Goal: Information Seeking & Learning: Check status

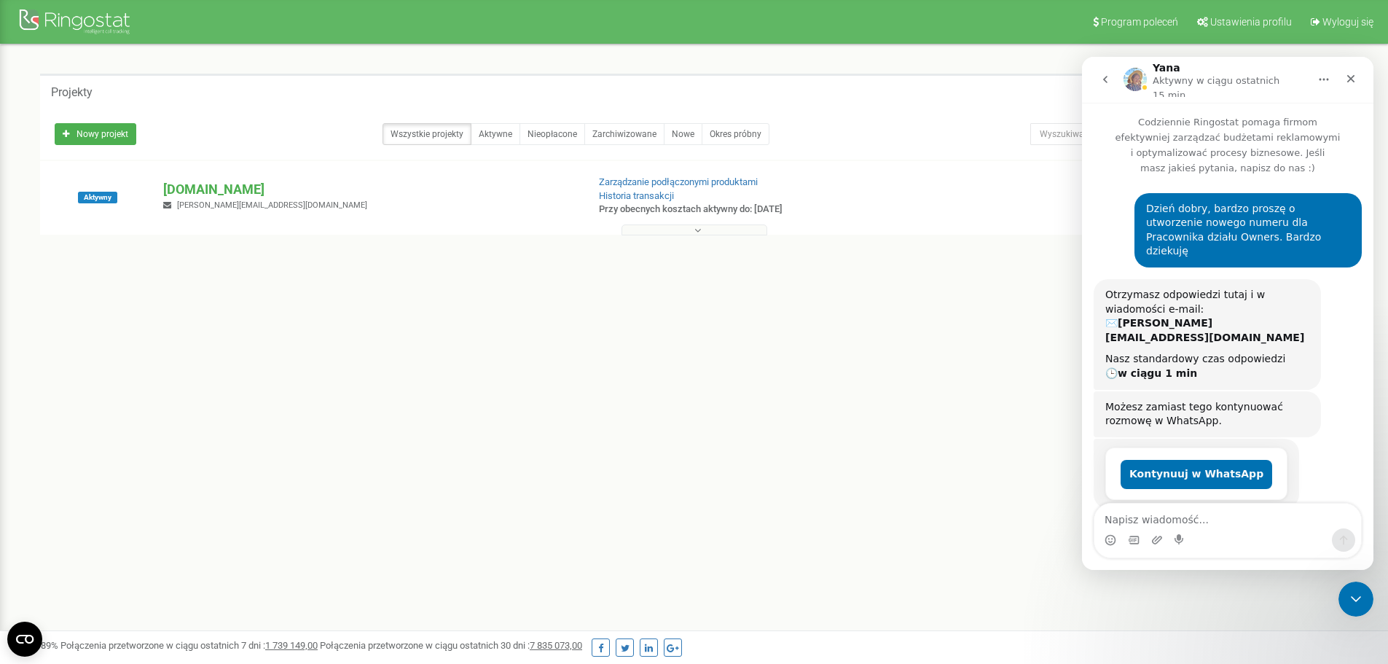
scroll to position [110, 0]
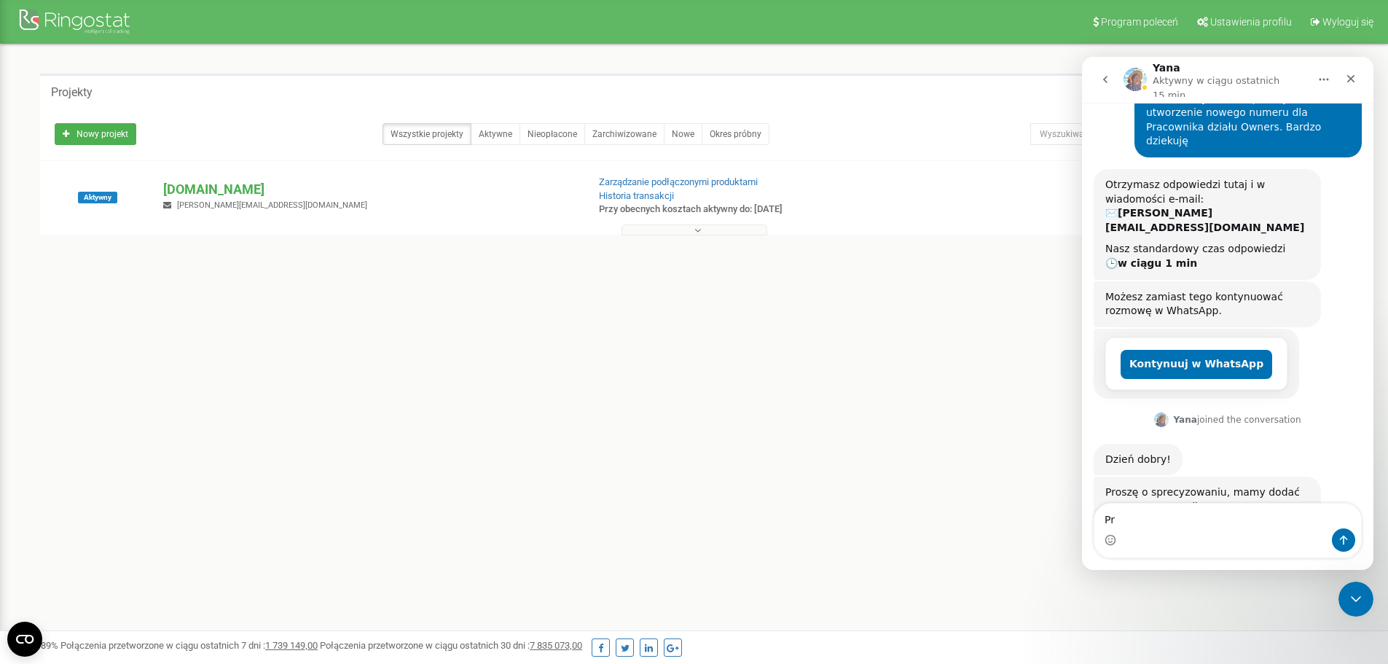
type textarea "P"
type textarea "c"
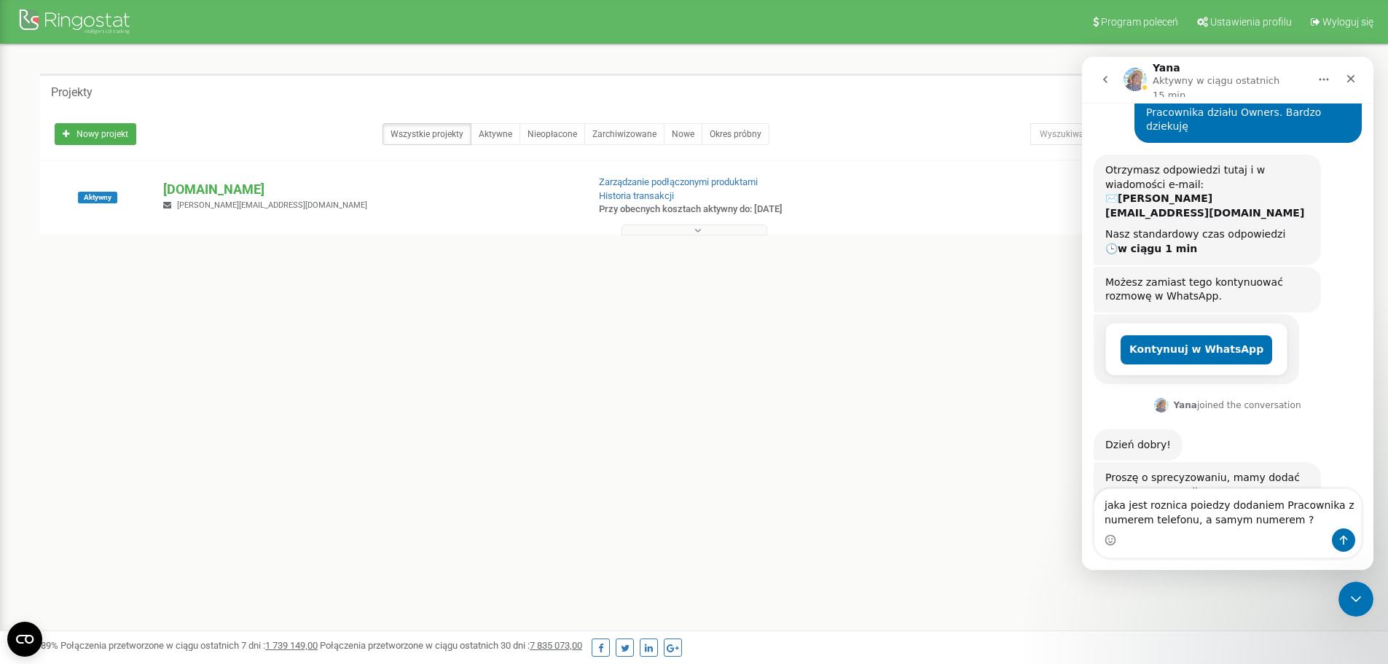
type textarea "jaka jest roznica poiedzy dodaniem Pracownika z numerem telefonu, a samym numer…"
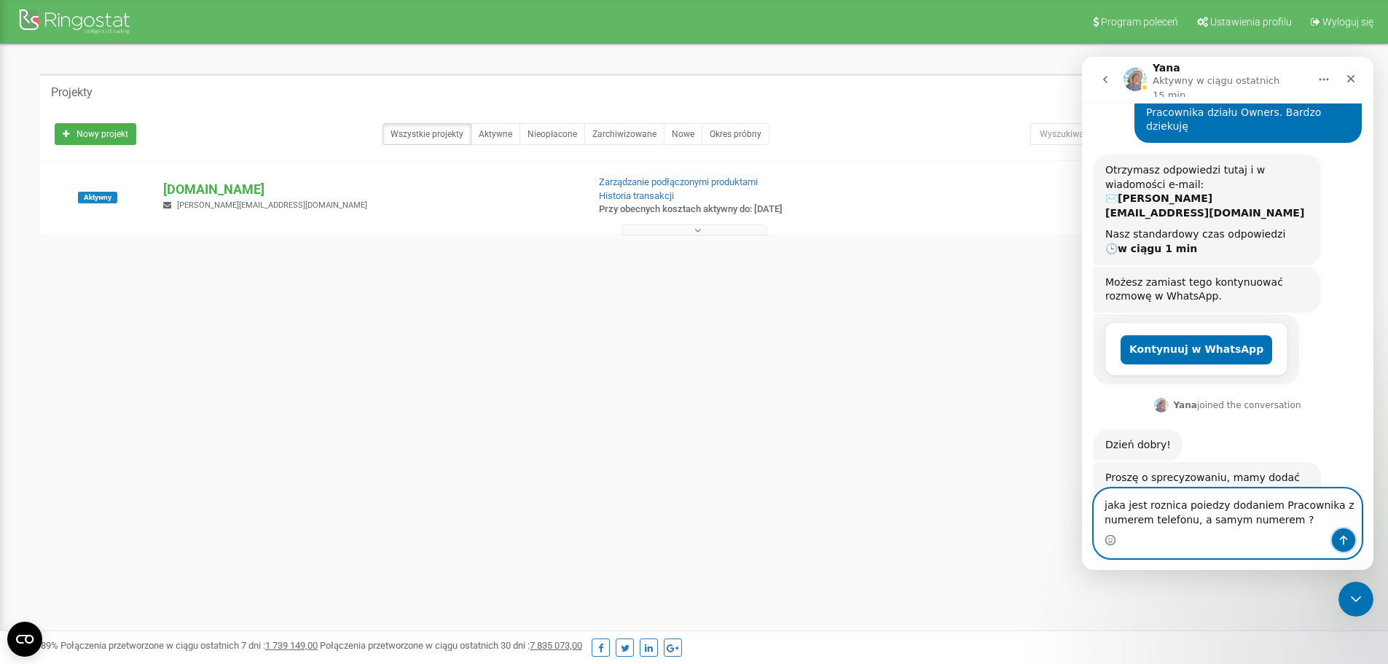
click at [1347, 533] on button "Wyślij wiadomość…" at bounding box center [1343, 539] width 23 height 23
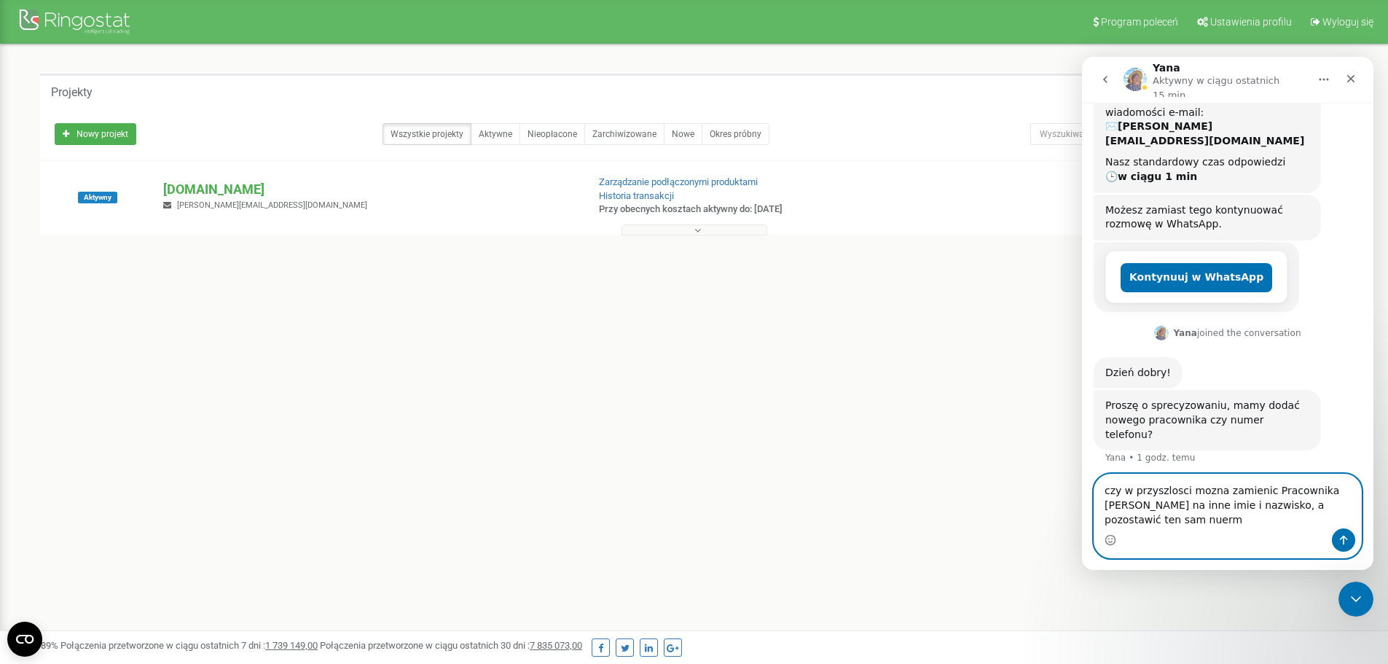
scroll to position [211, 0]
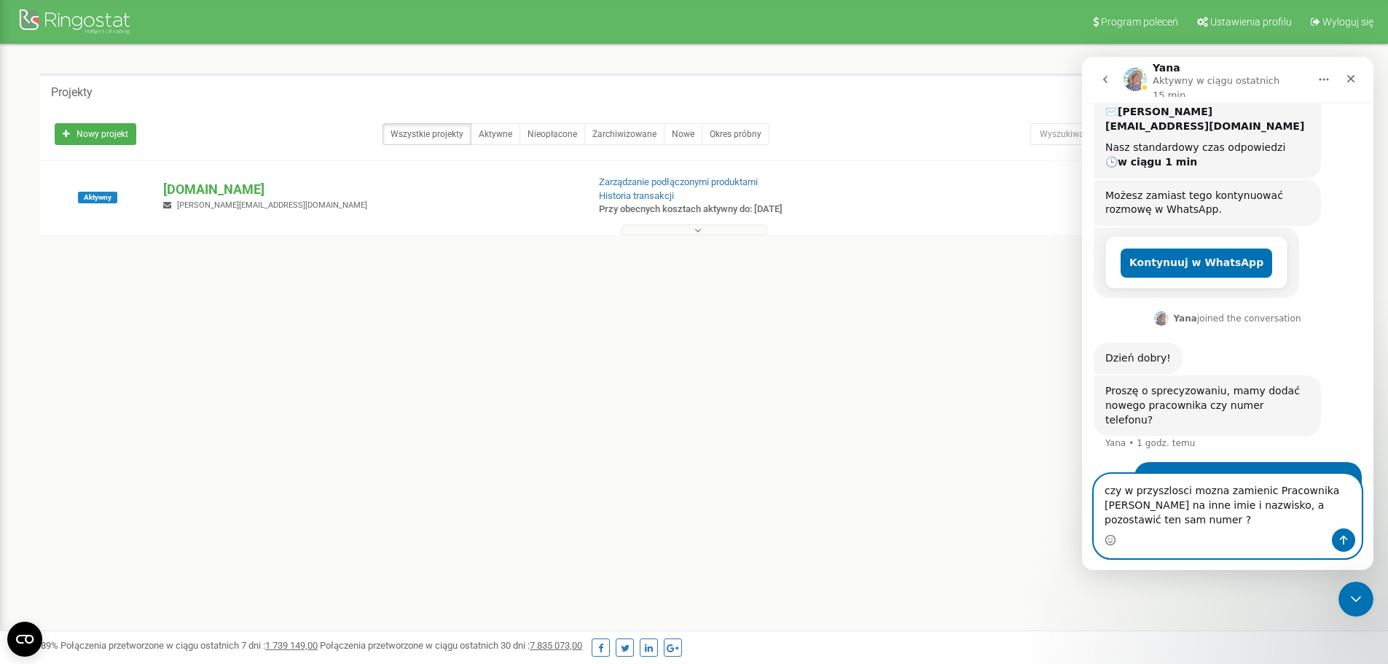
type textarea "czy w przyszlosci mozna zamienic Pracownika [PERSON_NAME] na inne imie i nazwis…"
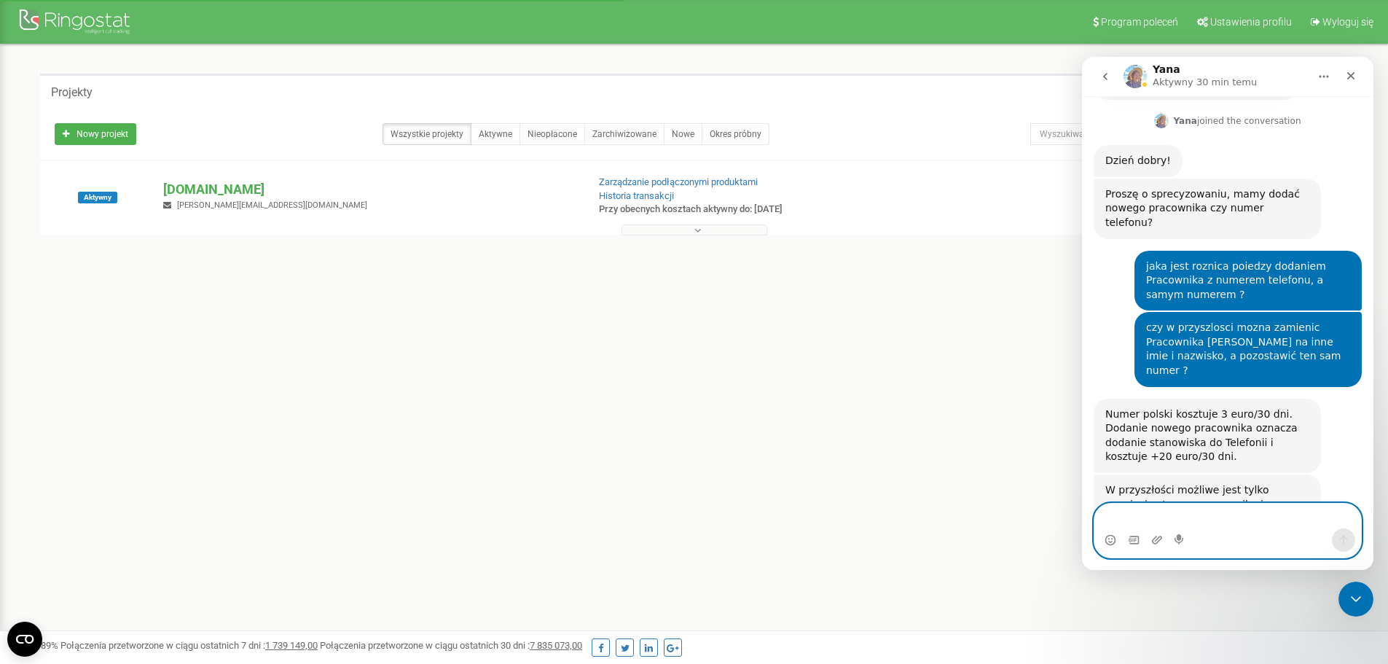
scroll to position [425, 0]
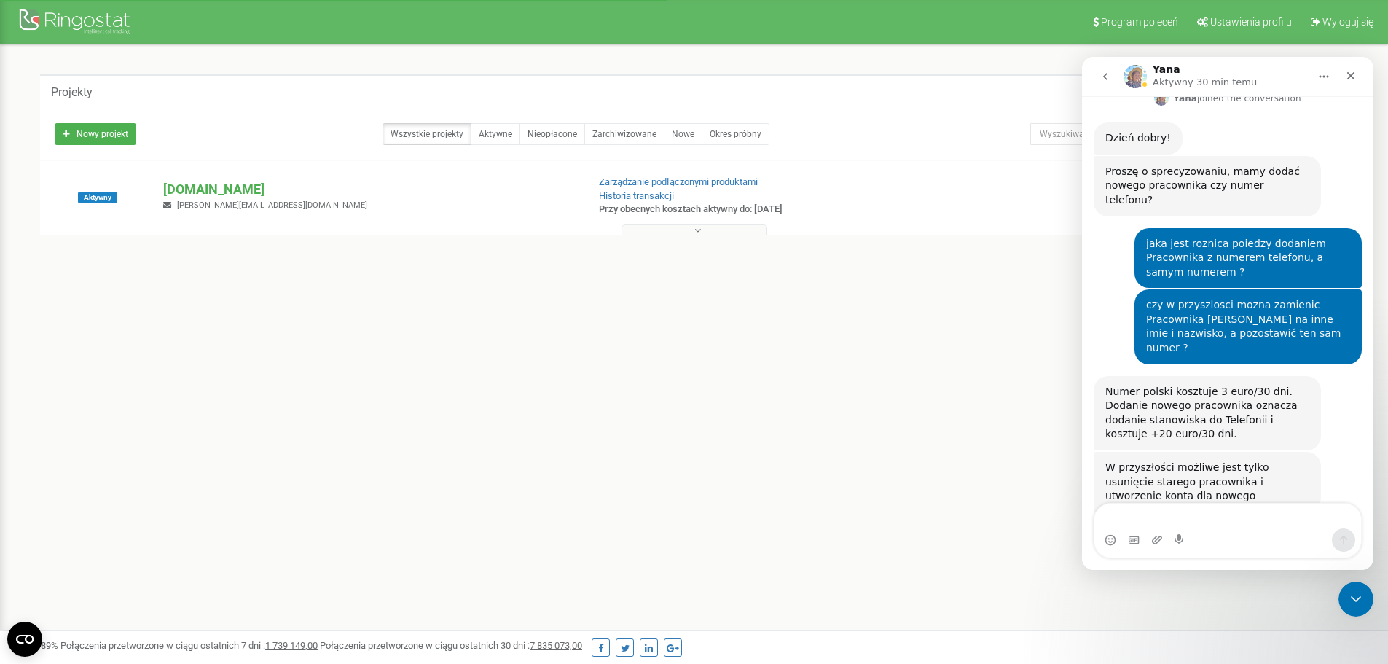
click at [700, 235] on icon at bounding box center [697, 230] width 7 height 10
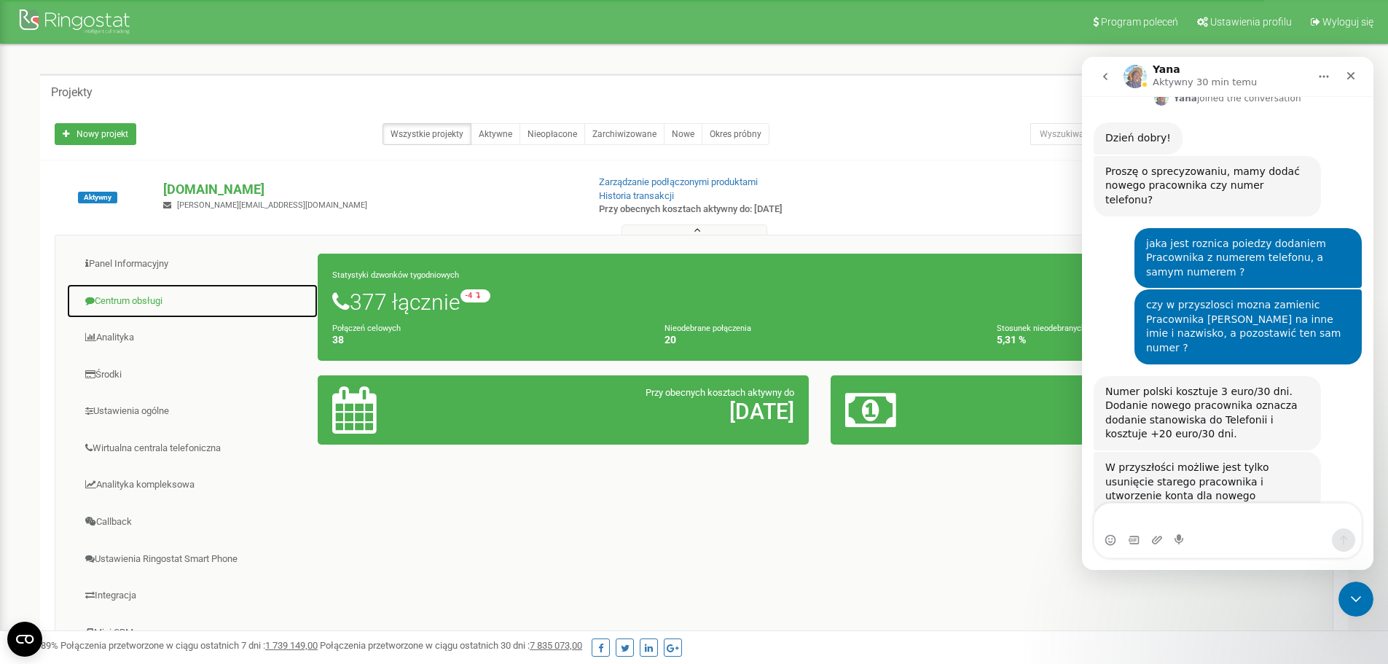
click at [160, 305] on link "Centrum obsługi" at bounding box center [192, 301] width 252 height 36
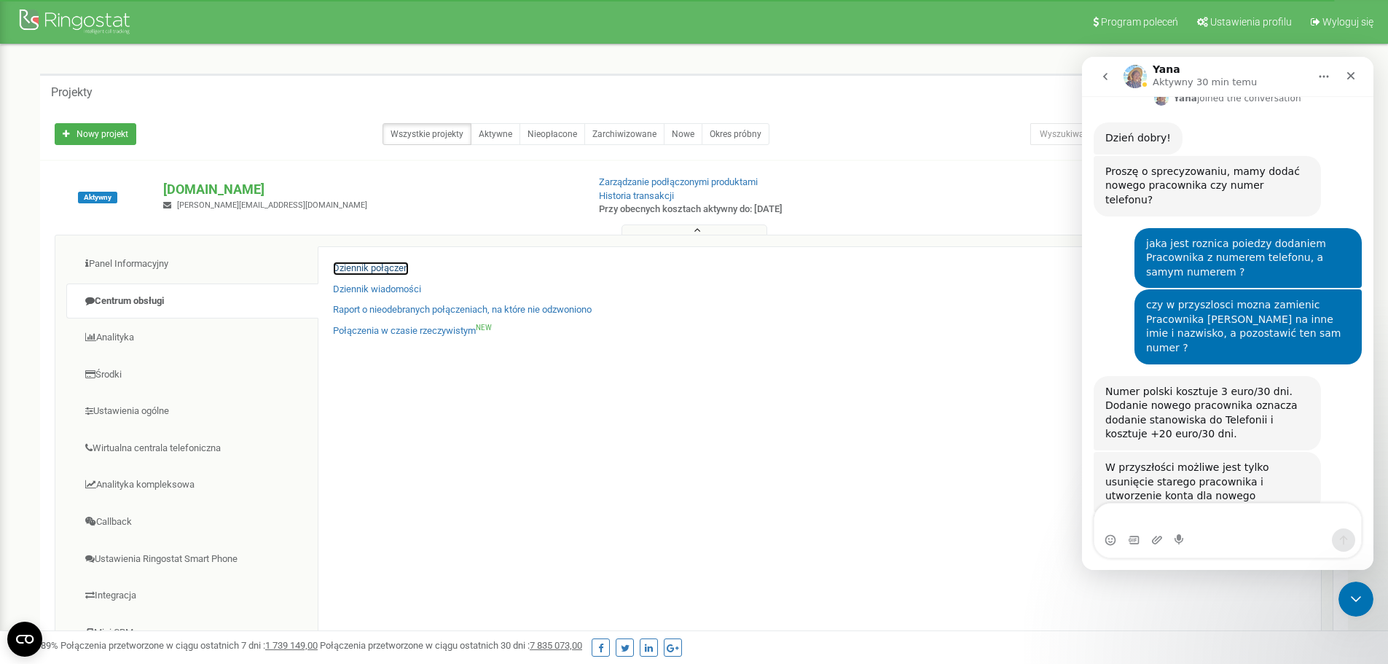
click at [390, 273] on link "Dziennik połączeń" at bounding box center [371, 269] width 76 height 14
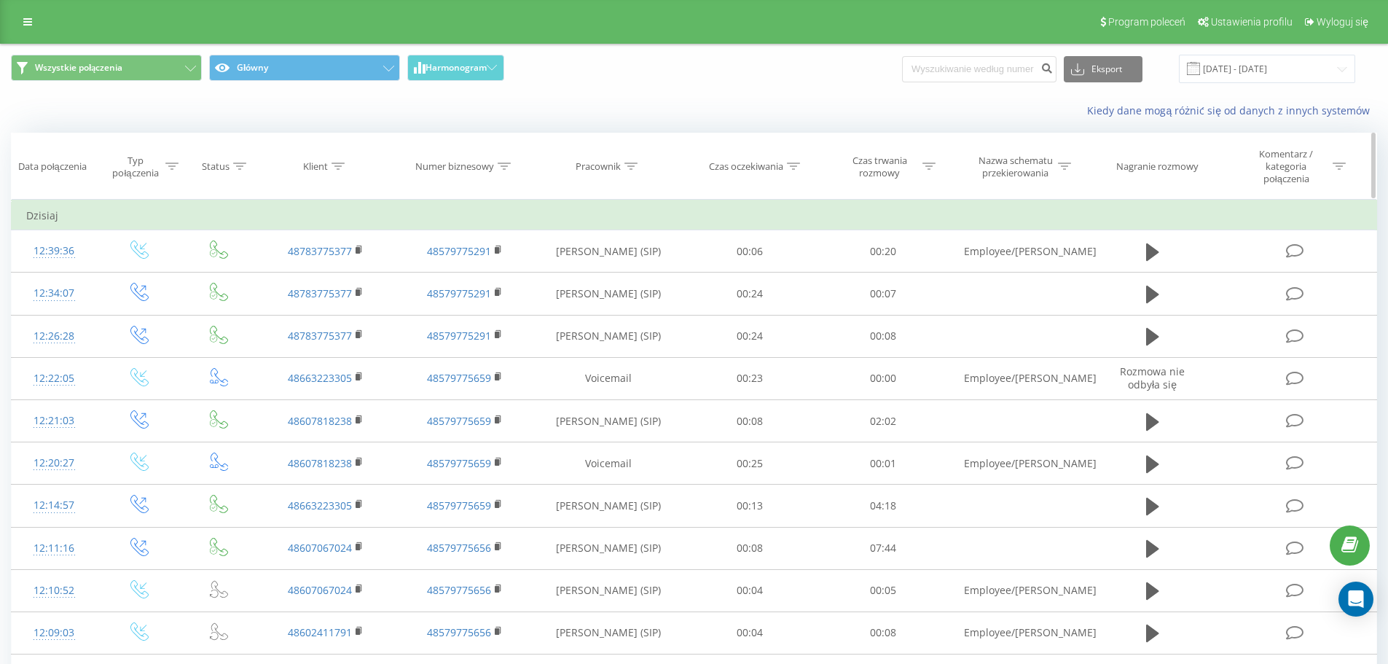
click at [340, 169] on div at bounding box center [338, 166] width 13 height 12
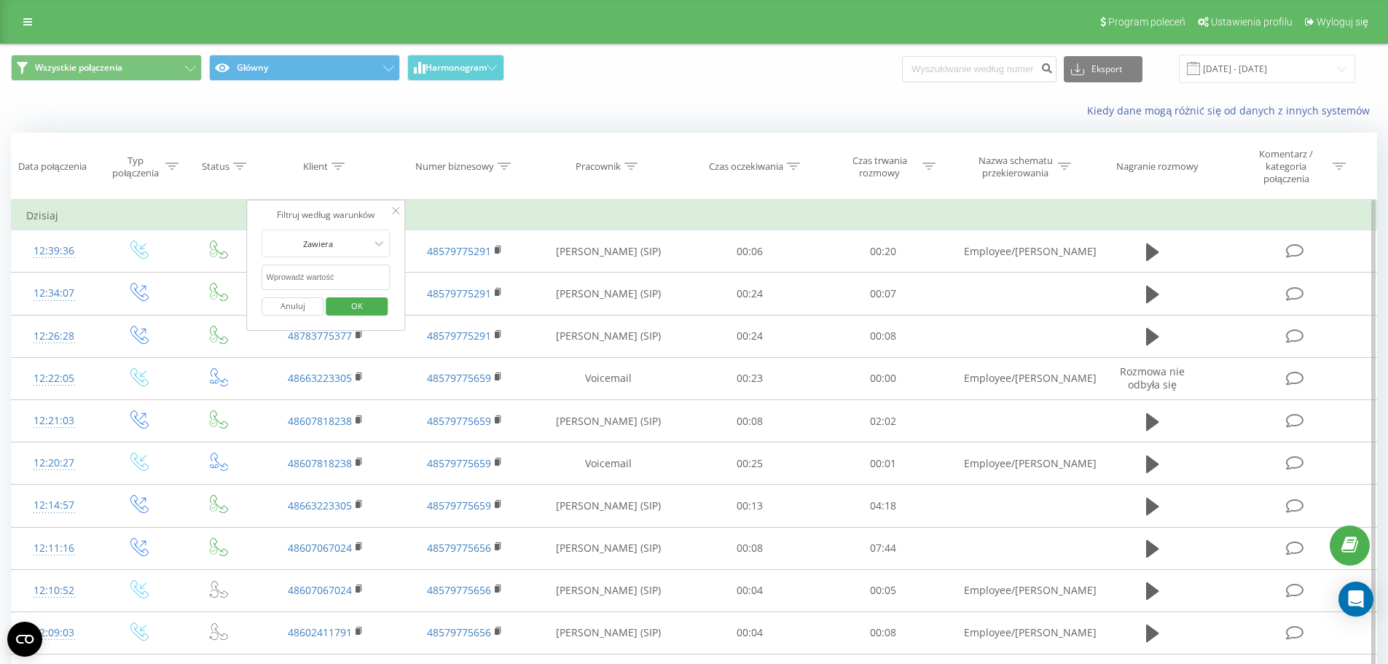
click at [333, 276] on input "text" at bounding box center [326, 278] width 128 height 26
paste input "+48 783 775 377"
click at [273, 278] on input "+48 783 775 377" at bounding box center [326, 278] width 128 height 26
type input "48783775377"
click at [378, 307] on button "OK" at bounding box center [357, 306] width 62 height 18
